Goal: Check status: Check status

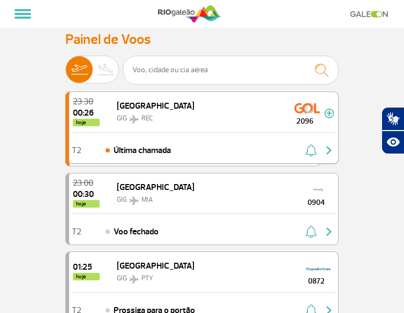
click at [188, 128] on div "23:30 00:26 hoje [GEOGRAPHIC_DATA] REC 2096" at bounding box center [203, 112] width 269 height 40
click at [176, 123] on div "23:30 00:26 hoje [GEOGRAPHIC_DATA] REC 2096" at bounding box center [203, 112] width 269 height 40
click at [200, 155] on div "T2 Última chamada" at bounding box center [203, 147] width 269 height 31
click at [304, 120] on span "2096" at bounding box center [304, 121] width 39 height 11
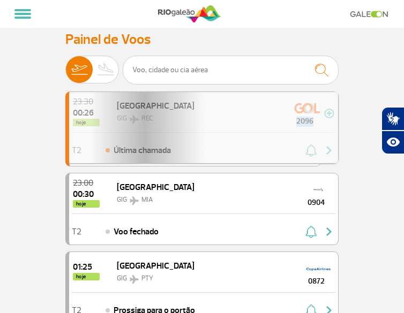
click at [304, 120] on div "23:30 00:26 hoje Recife GIG REC 2096 Parcerias: Air [GEOGRAPHIC_DATA] 1998 Emir…" at bounding box center [201, 128] width 273 height 72
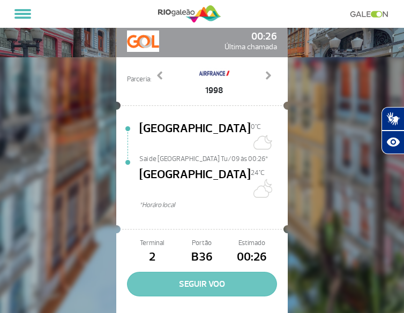
scroll to position [102, 0]
click at [202, 272] on button "SEGUIR VOO" at bounding box center [202, 284] width 150 height 25
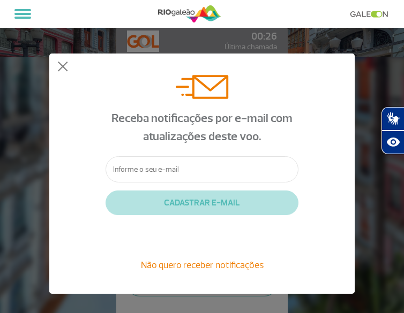
click at [187, 178] on input "text" at bounding box center [201, 169] width 193 height 26
type input "[EMAIL_ADDRESS][DOMAIN_NAME]"
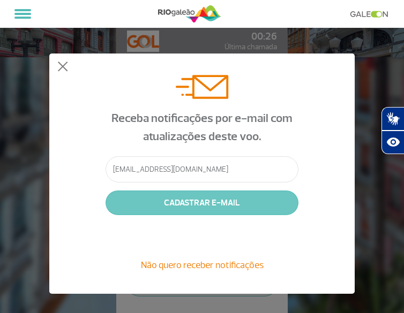
click at [208, 206] on button "CADASTRAR E-MAIL" at bounding box center [201, 203] width 193 height 25
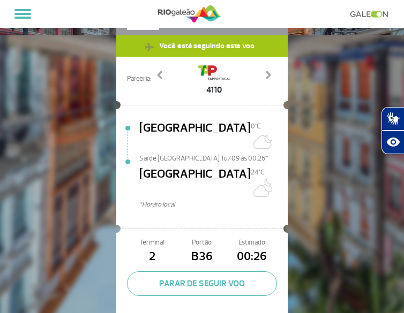
scroll to position [124, 0]
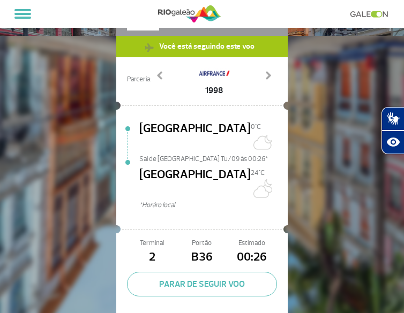
click at [160, 65] on div "1998" at bounding box center [214, 80] width 126 height 34
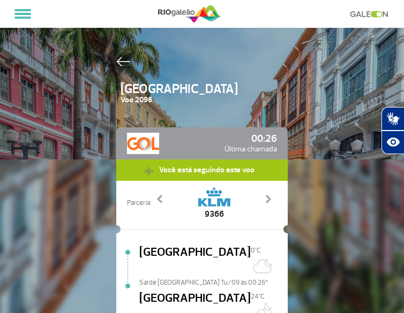
scroll to position [3, 0]
